Goal: Information Seeking & Learning: Learn about a topic

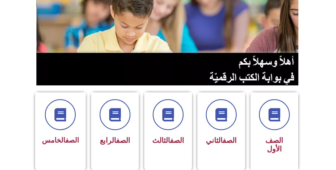
scroll to position [78, 0]
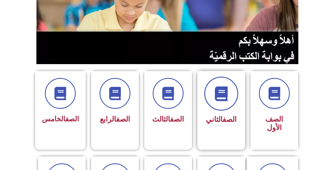
click at [218, 105] on span at bounding box center [221, 93] width 34 height 34
drag, startPoint x: 219, startPoint y: 104, endPoint x: 205, endPoint y: 107, distance: 14.9
click at [219, 103] on span at bounding box center [221, 93] width 31 height 31
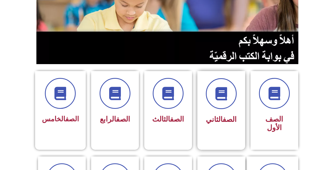
click at [209, 114] on div "الصف الثاني" at bounding box center [220, 119] width 33 height 13
click at [213, 124] on div "الصف الثاني" at bounding box center [220, 119] width 33 height 13
click at [230, 96] on span at bounding box center [221, 93] width 34 height 34
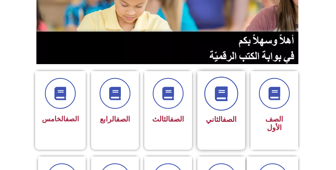
click at [222, 97] on icon at bounding box center [221, 93] width 15 height 15
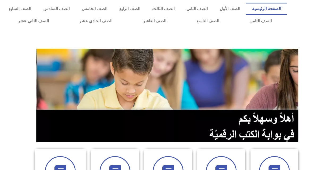
scroll to position [78, 0]
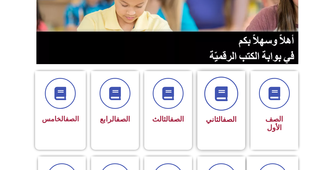
click at [212, 86] on span at bounding box center [221, 93] width 34 height 34
click at [219, 104] on span at bounding box center [221, 93] width 34 height 34
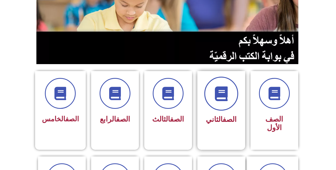
click at [219, 104] on span at bounding box center [221, 93] width 34 height 34
click at [220, 103] on span at bounding box center [221, 93] width 34 height 34
click at [220, 104] on span at bounding box center [221, 93] width 34 height 34
click at [224, 127] on div "الصف الثاني" at bounding box center [221, 106] width 48 height 70
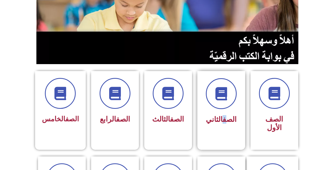
click at [224, 126] on div "الصف الثاني" at bounding box center [221, 106] width 48 height 70
click at [224, 126] on div "الصف الثاني" at bounding box center [220, 119] width 33 height 13
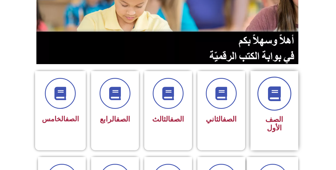
click at [287, 91] on span at bounding box center [274, 93] width 34 height 34
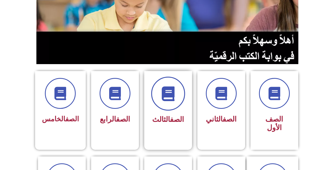
click at [171, 96] on icon at bounding box center [168, 93] width 15 height 15
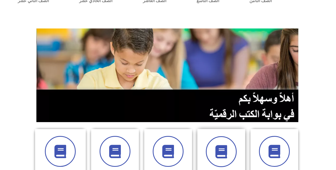
scroll to position [80, 0]
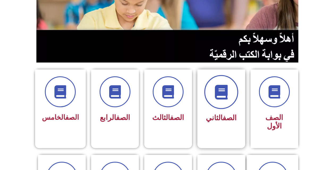
click at [215, 93] on icon at bounding box center [221, 92] width 15 height 15
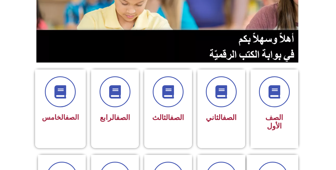
click at [146, 9] on img at bounding box center [167, 15] width 263 height 93
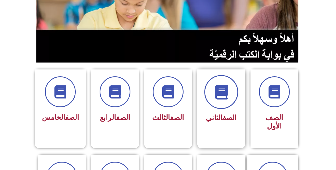
click at [214, 95] on icon at bounding box center [221, 92] width 15 height 15
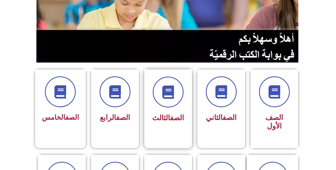
click at [170, 112] on div "الصف الثالث" at bounding box center [167, 117] width 33 height 13
click at [121, 118] on link "الصف" at bounding box center [123, 117] width 14 height 8
drag, startPoint x: 72, startPoint y: 116, endPoint x: 95, endPoint y: 119, distance: 23.1
click at [72, 115] on link "الصف" at bounding box center [72, 117] width 14 height 8
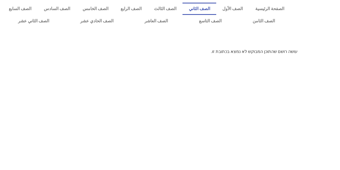
click at [213, 10] on link "الصف الثاني" at bounding box center [199, 9] width 34 height 12
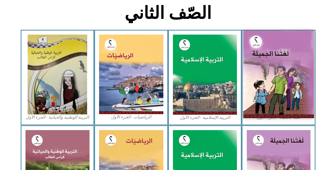
scroll to position [133, 0]
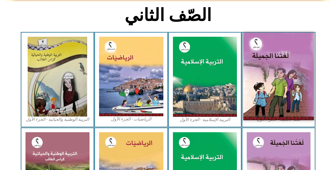
click at [270, 68] on img at bounding box center [278, 76] width 71 height 87
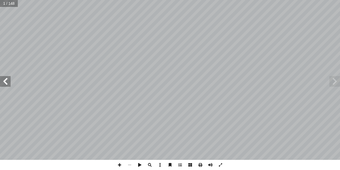
click at [5, 80] on span at bounding box center [5, 81] width 11 height 11
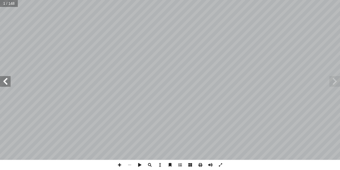
click at [5, 80] on span at bounding box center [5, 81] width 11 height 11
drag, startPoint x: 5, startPoint y: 80, endPoint x: 7, endPoint y: 77, distance: 4.1
click at [5, 79] on span at bounding box center [5, 81] width 11 height 11
click at [7, 77] on span at bounding box center [5, 81] width 11 height 11
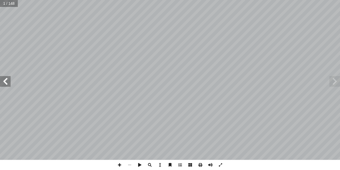
click at [7, 77] on span at bounding box center [5, 81] width 11 height 11
click at [8, 76] on span at bounding box center [5, 81] width 11 height 11
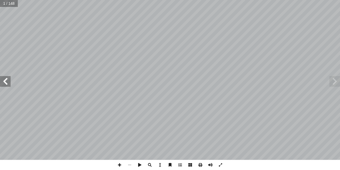
click at [8, 77] on span at bounding box center [5, 81] width 11 height 11
click at [9, 76] on span at bounding box center [5, 81] width 11 height 11
click at [3, 77] on span at bounding box center [5, 81] width 11 height 11
click at [3, 78] on span at bounding box center [5, 81] width 11 height 11
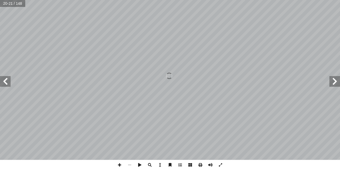
click at [3, 78] on span at bounding box center [5, 81] width 11 height 11
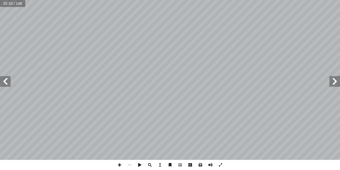
click at [3, 78] on span at bounding box center [5, 81] width 11 height 11
click at [335, 82] on span at bounding box center [334, 81] width 11 height 11
click at [335, 81] on span at bounding box center [334, 81] width 11 height 11
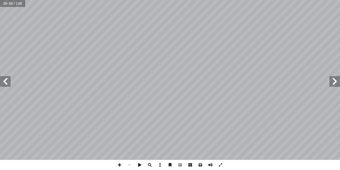
click at [335, 81] on span at bounding box center [334, 81] width 11 height 11
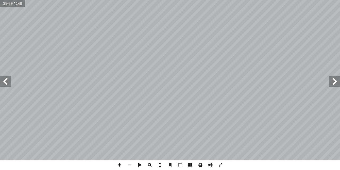
click at [335, 81] on span at bounding box center [334, 81] width 11 height 11
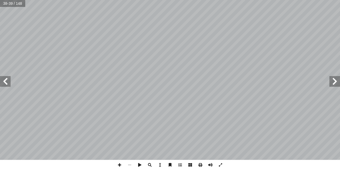
click at [335, 81] on span at bounding box center [334, 81] width 11 height 11
click at [339, 83] on span at bounding box center [334, 81] width 11 height 11
click at [337, 82] on span at bounding box center [334, 81] width 11 height 11
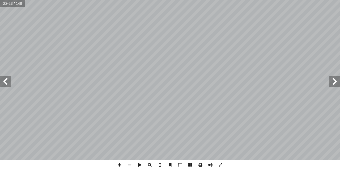
click at [337, 82] on span at bounding box center [334, 81] width 11 height 11
click at [337, 79] on span at bounding box center [334, 81] width 11 height 11
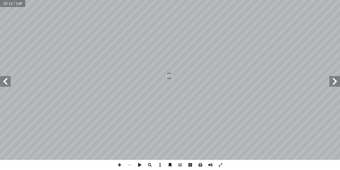
click at [337, 79] on span at bounding box center [334, 81] width 11 height 11
click at [2, 76] on span at bounding box center [5, 81] width 11 height 11
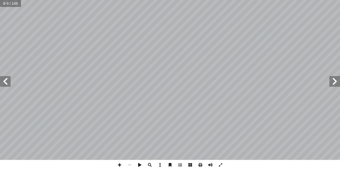
click at [2, 76] on span at bounding box center [5, 81] width 11 height 11
click at [130, 165] on span at bounding box center [129, 164] width 10 height 10
click at [131, 166] on span at bounding box center [129, 164] width 10 height 10
click at [119, 165] on span at bounding box center [119, 164] width 10 height 10
click at [129, 164] on span at bounding box center [129, 164] width 10 height 10
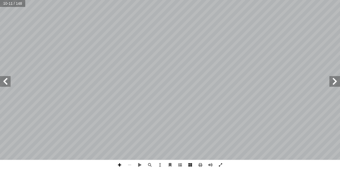
click at [117, 165] on span at bounding box center [119, 164] width 10 height 10
click at [222, 163] on span at bounding box center [220, 164] width 10 height 10
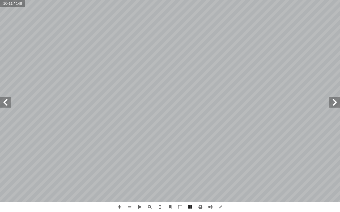
click at [335, 102] on span at bounding box center [334, 102] width 11 height 11
click at [132, 169] on span at bounding box center [129, 207] width 10 height 10
click at [308, 169] on div "٤ 5 ٤ تي. َ غ ُ ل ُّ ب ِ ح أ ا ٤ 5 ُ رس َّ الد ُ ل � و ٔ ا�� ْ ن � ا ُ يد ِ ر �…" at bounding box center [170, 106] width 340 height 212
